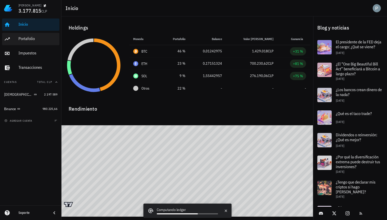
click at [32, 41] on div "Portafolio" at bounding box center [37, 38] width 39 height 5
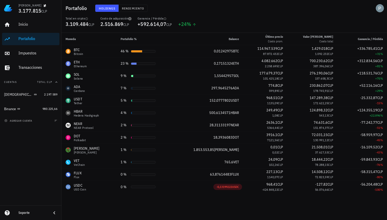
click at [131, 19] on icon "button" at bounding box center [129, 18] width 3 height 3
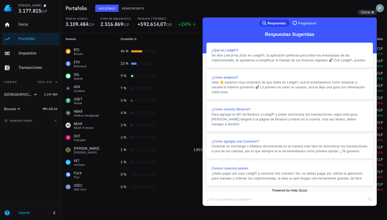
click at [212, 206] on button "Close" at bounding box center [207, 209] width 9 height 7
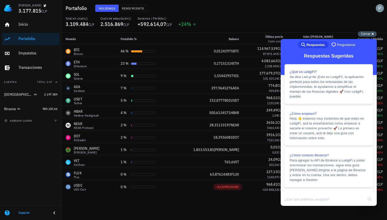
click at [375, 34] on div "Cerrar cross-small" at bounding box center [367, 33] width 19 height 5
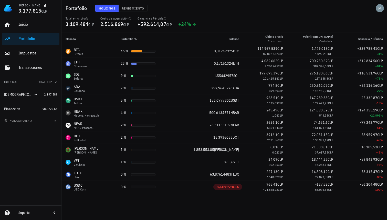
click at [221, 18] on div "Total en cripto 3.109.484 CLP Costo de adquisición 2.516.869 CLP Ganancia / Pér…" at bounding box center [225, 24] width 324 height 16
click at [31, 95] on div "[DEMOGRAPHIC_DATA]" at bounding box center [23, 94] width 38 height 5
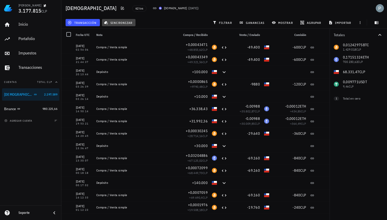
click at [119, 23] on span "sincronizar" at bounding box center [118, 22] width 27 height 4
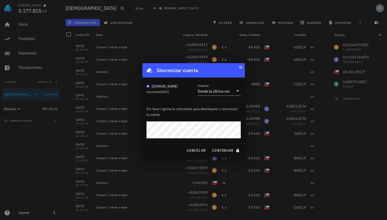
click at [210, 146] on button "continuar" at bounding box center [226, 150] width 33 height 9
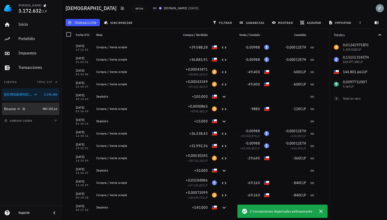
click at [31, 109] on div "Binance" at bounding box center [22, 108] width 36 height 5
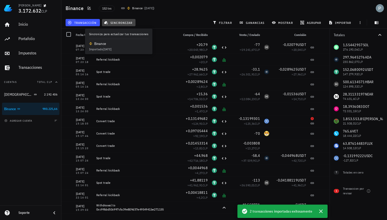
click at [117, 24] on span "sincronizar" at bounding box center [118, 22] width 27 height 4
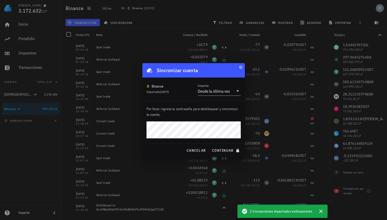
click at [210, 146] on button "continuar" at bounding box center [226, 150] width 33 height 9
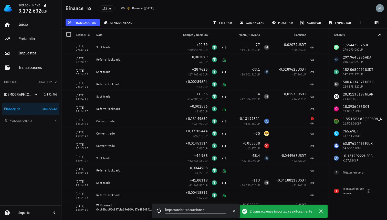
click at [180, 10] on div "152 txs Binance ( [DATE] )" at bounding box center [182, 8] width 172 height 13
click at [322, 212] on icon "button" at bounding box center [321, 211] width 4 height 4
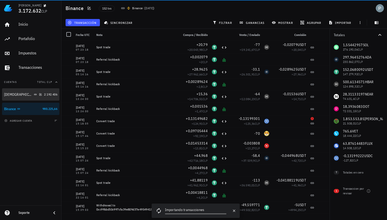
click at [34, 98] on div "[DEMOGRAPHIC_DATA]" at bounding box center [23, 94] width 38 height 11
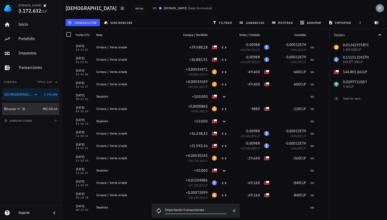
click at [32, 108] on div "Binance" at bounding box center [22, 108] width 36 height 5
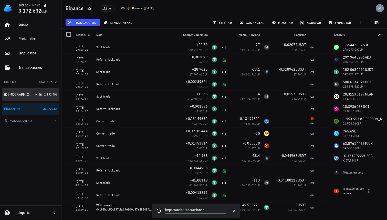
click at [28, 97] on div "[DEMOGRAPHIC_DATA]" at bounding box center [23, 94] width 38 height 11
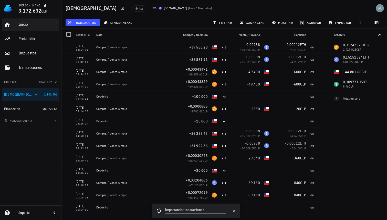
click at [26, 28] on div "Inicio" at bounding box center [37, 25] width 39 height 12
